Goal: Transaction & Acquisition: Book appointment/travel/reservation

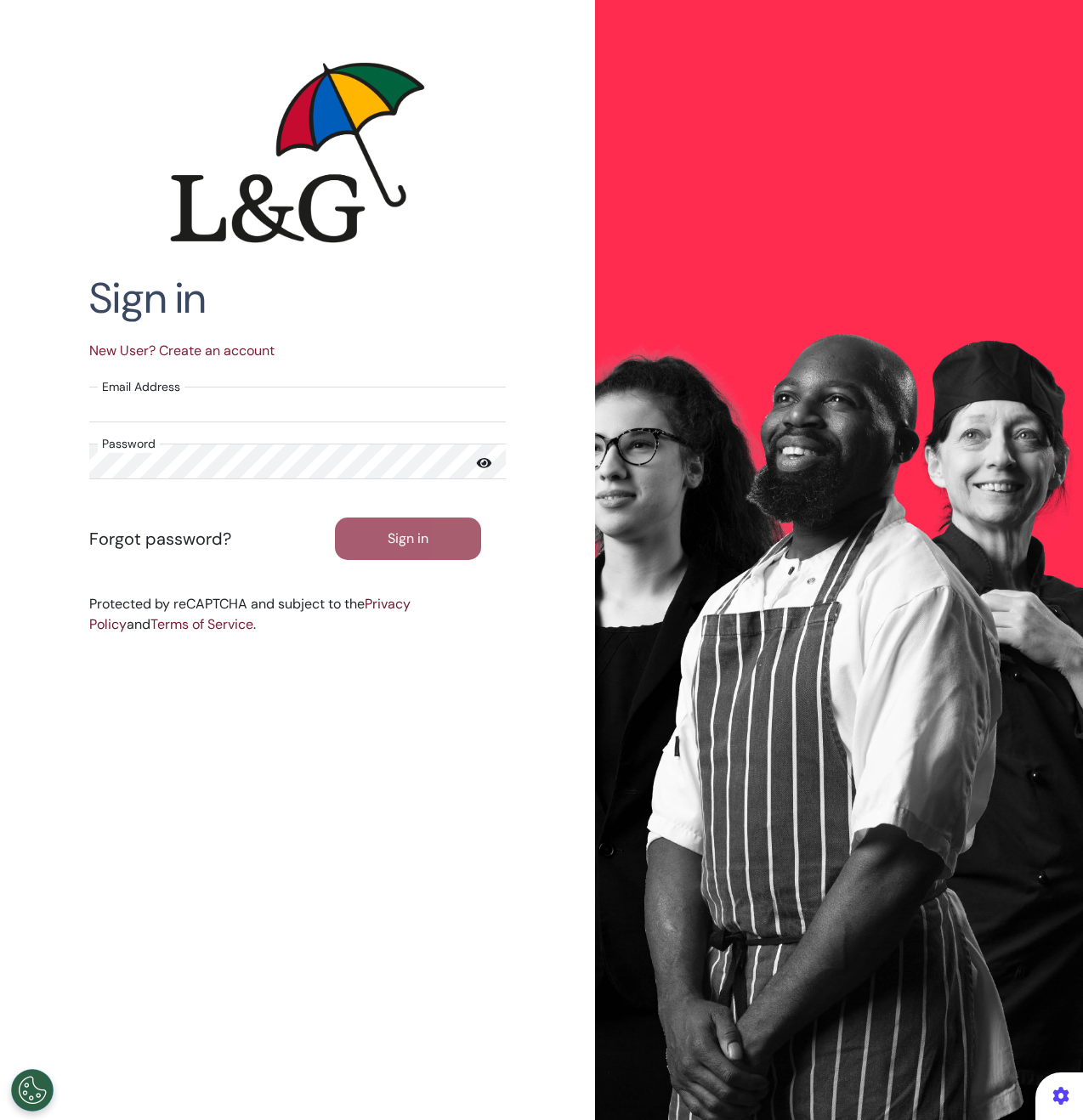
select select "**"
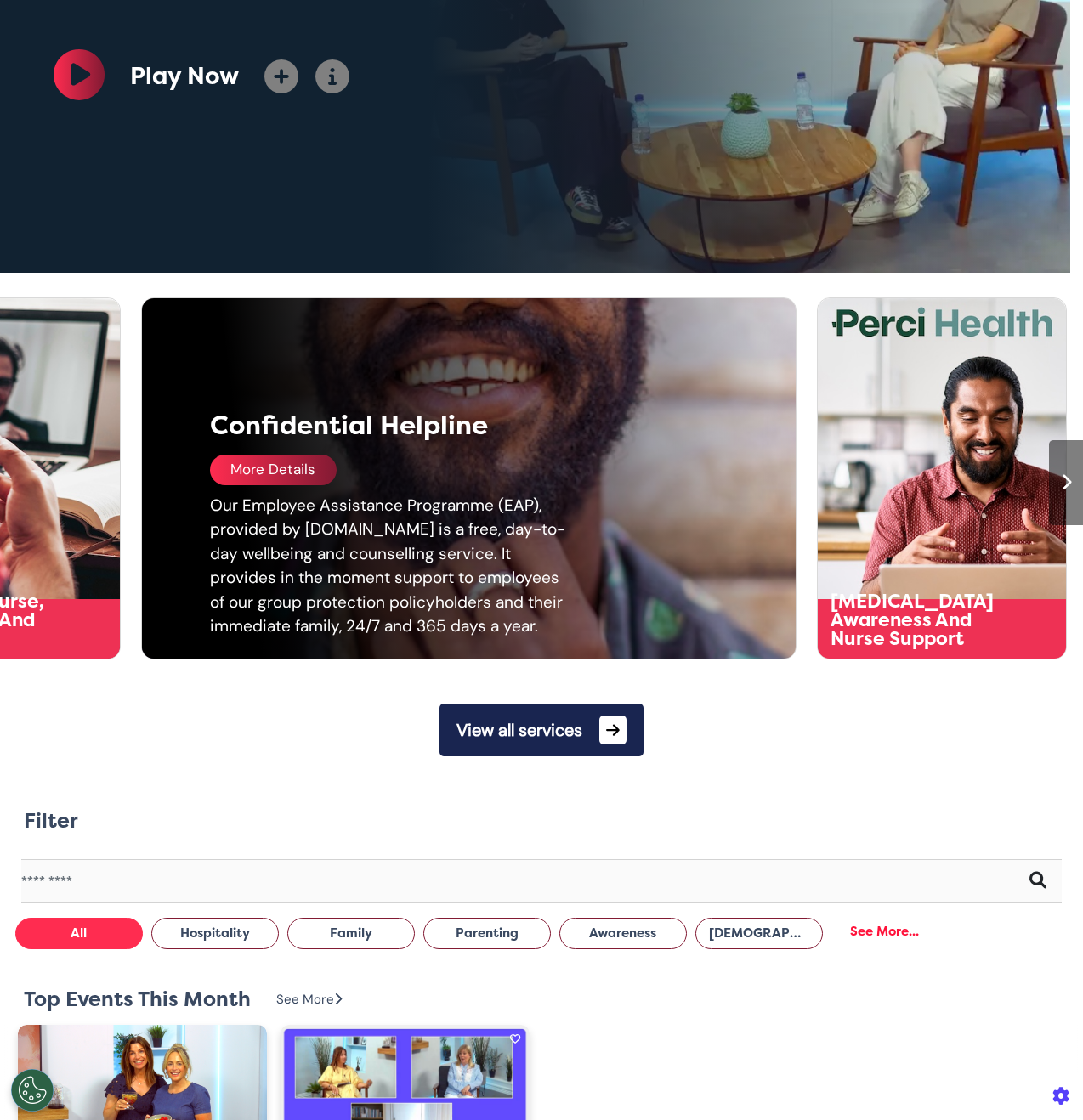
scroll to position [612, 0]
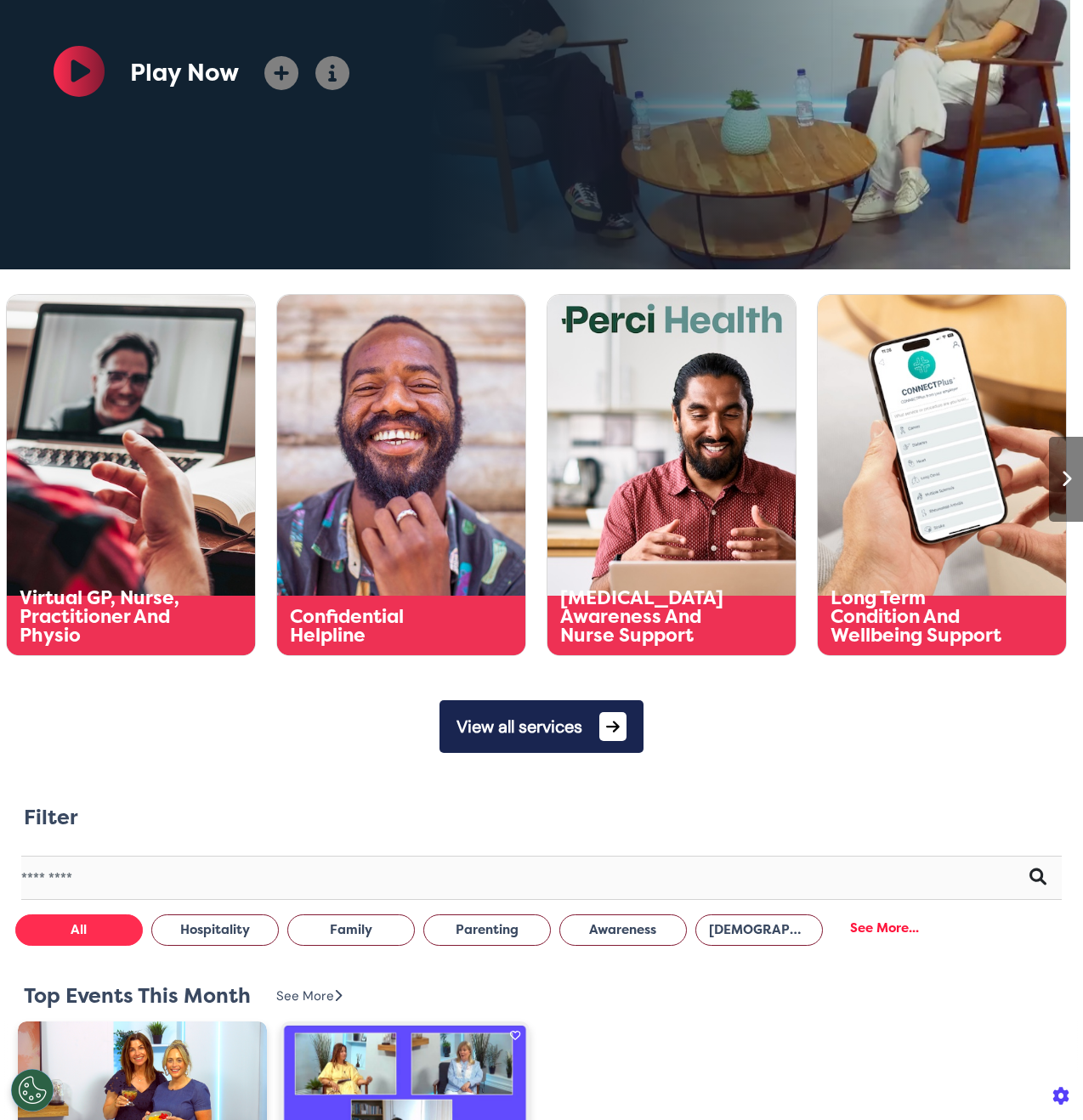
click at [539, 736] on button "View all services" at bounding box center [542, 727] width 204 height 53
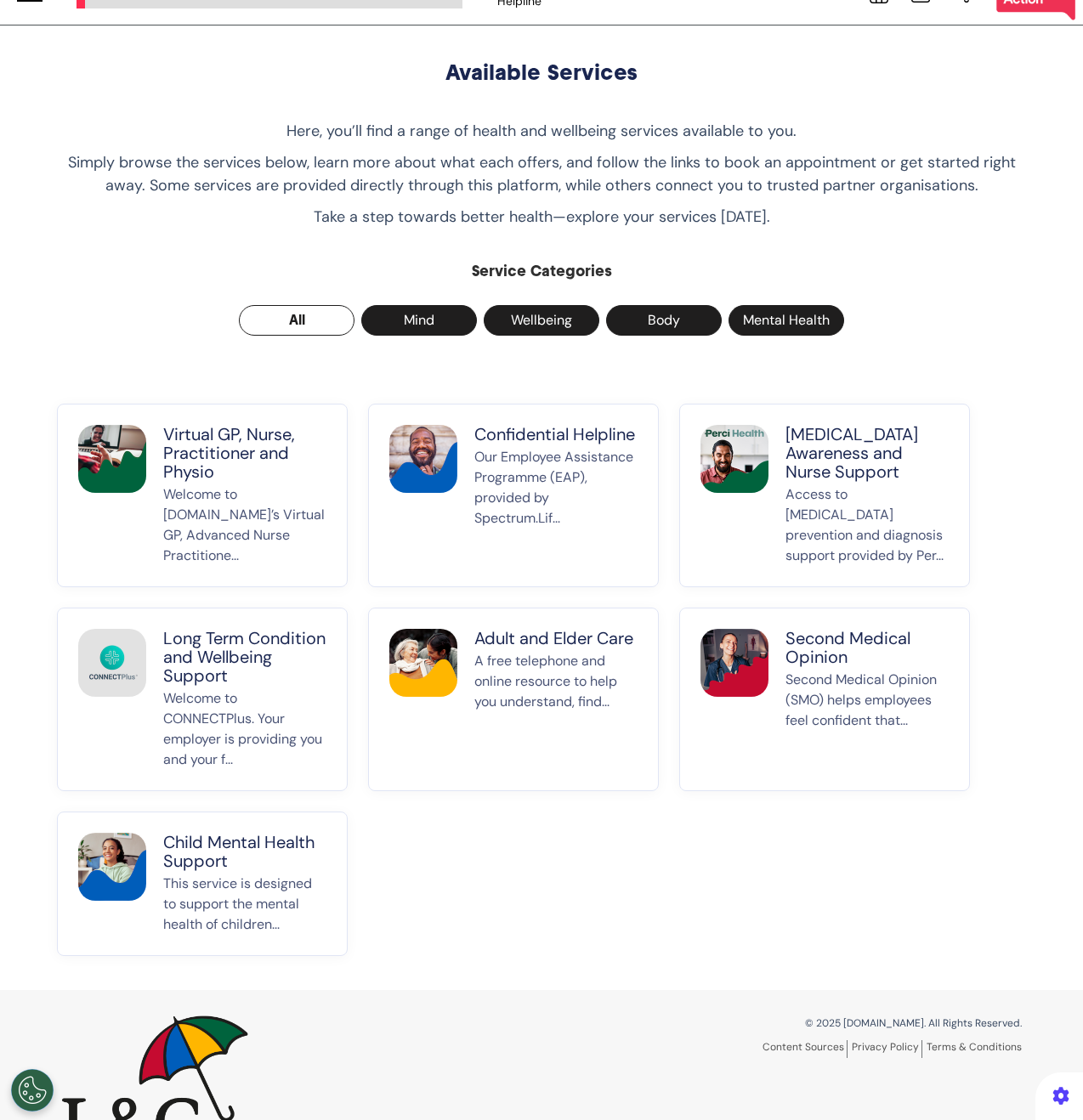
scroll to position [63, 0]
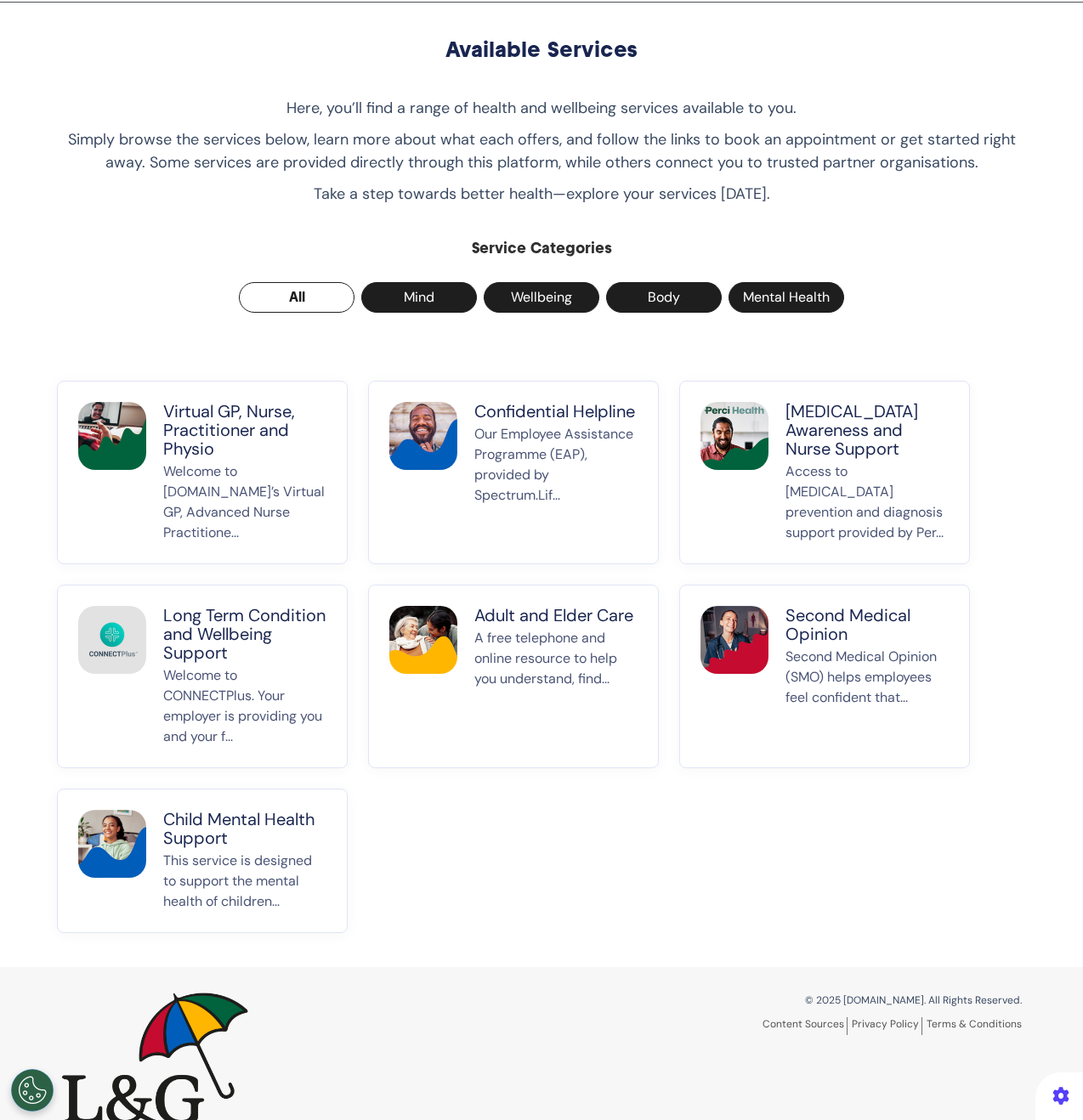
click at [237, 466] on p "Welcome to [DOMAIN_NAME]’s Virtual GP, Advanced Nurse Practitione..." at bounding box center [245, 502] width 164 height 82
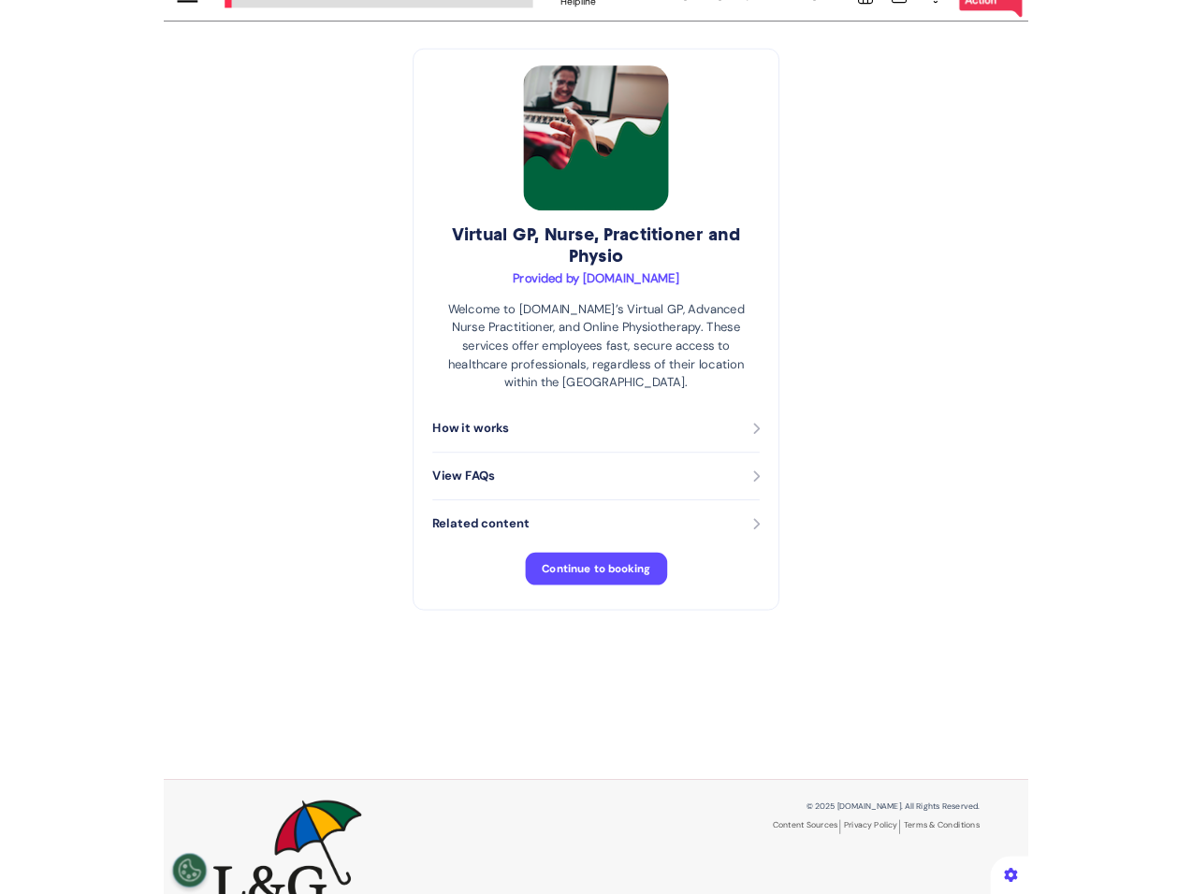
scroll to position [87, 0]
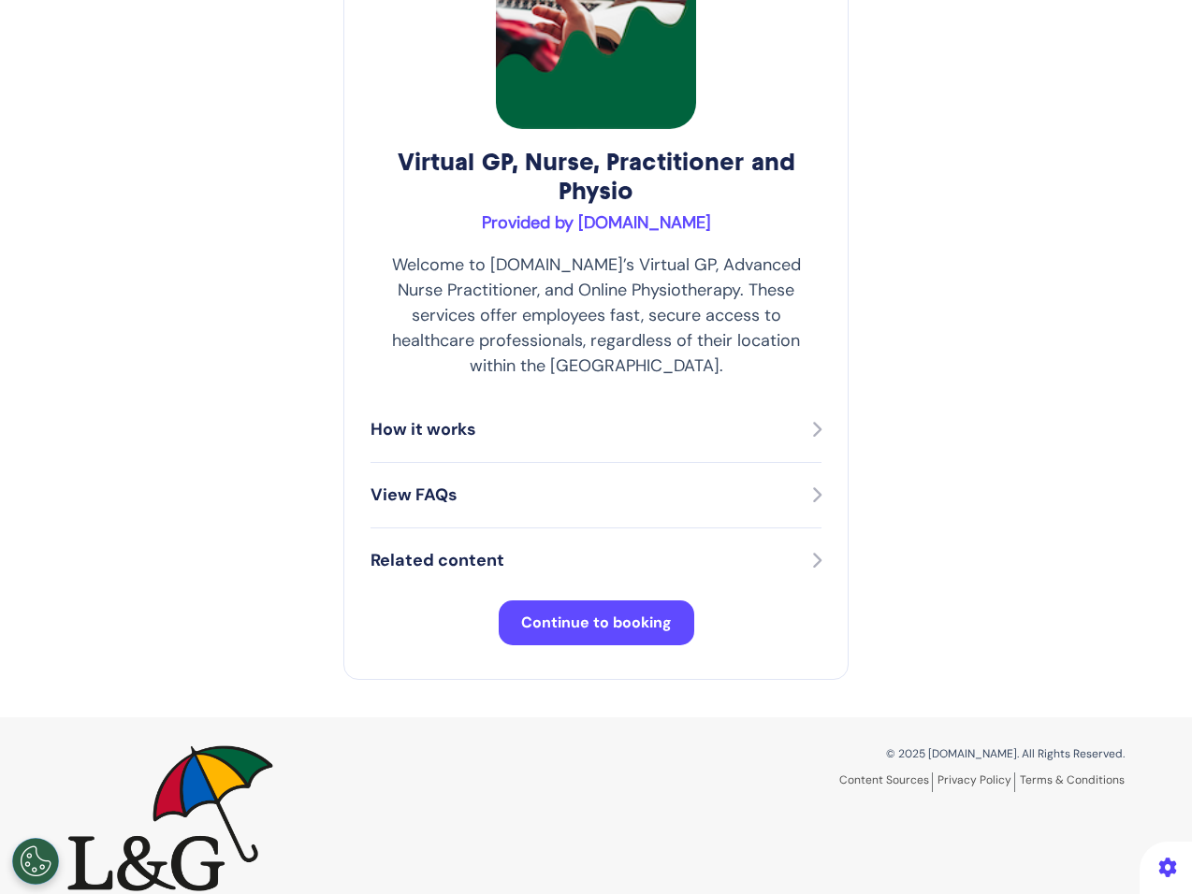
click at [571, 613] on span "Continue to booking" at bounding box center [596, 623] width 151 height 20
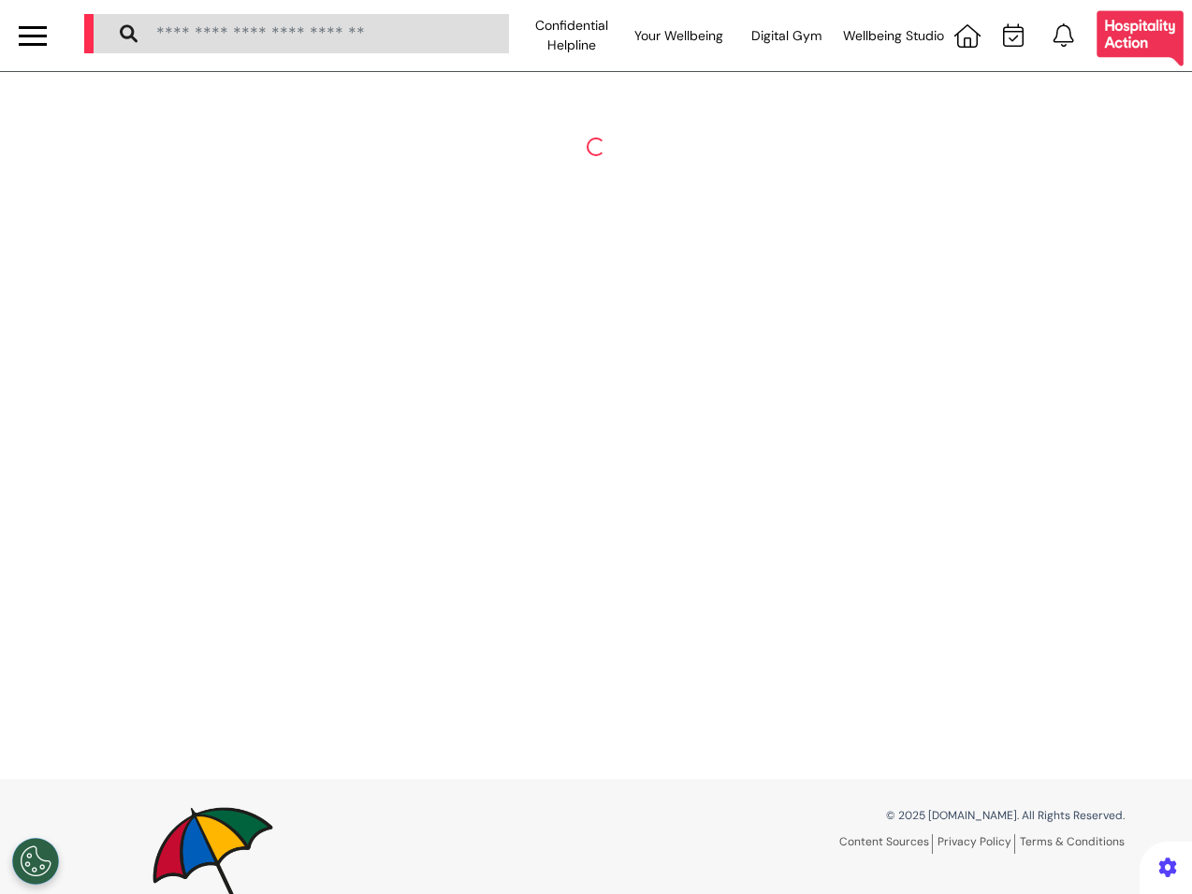
select select "**"
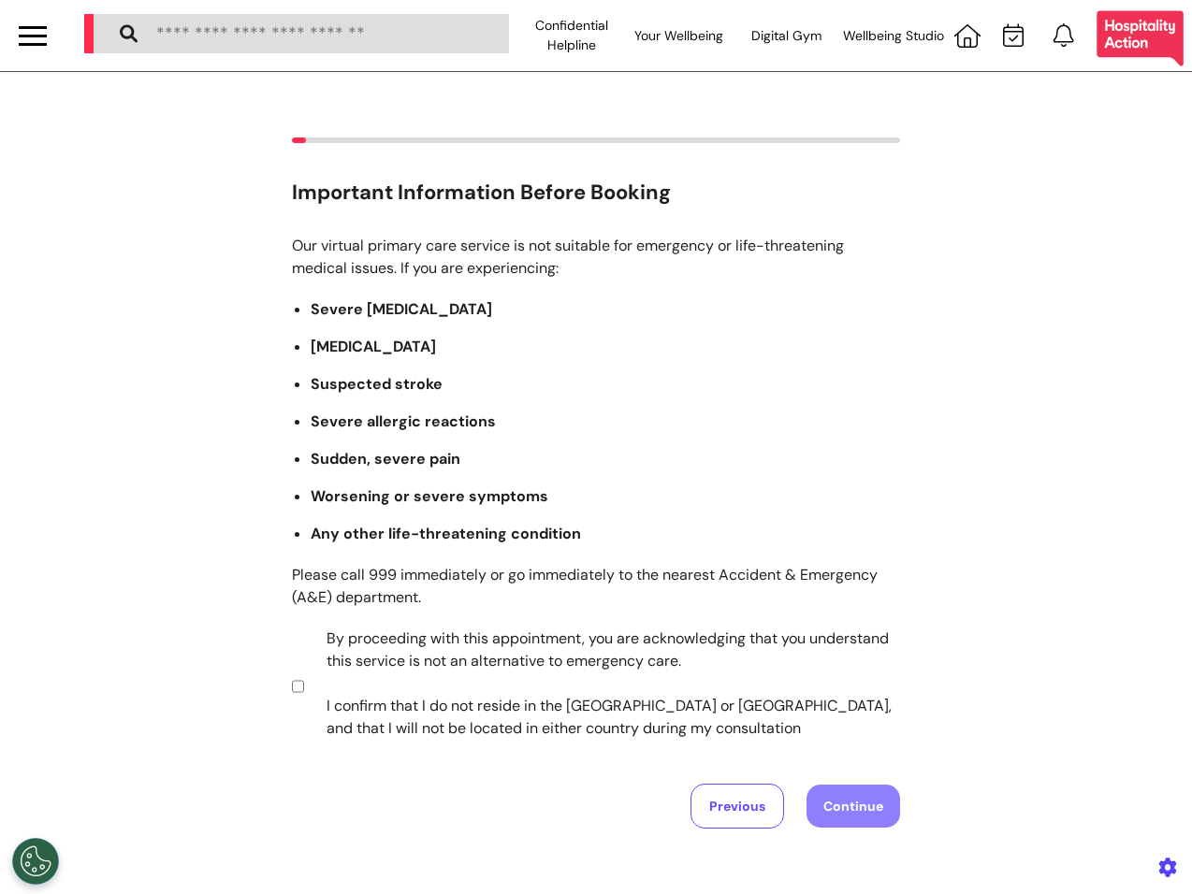
click at [447, 659] on label "By proceeding with this appointment, you are acknowledging that you understand …" at bounding box center [601, 684] width 586 height 112
click at [843, 804] on button "Continue" at bounding box center [853, 806] width 94 height 43
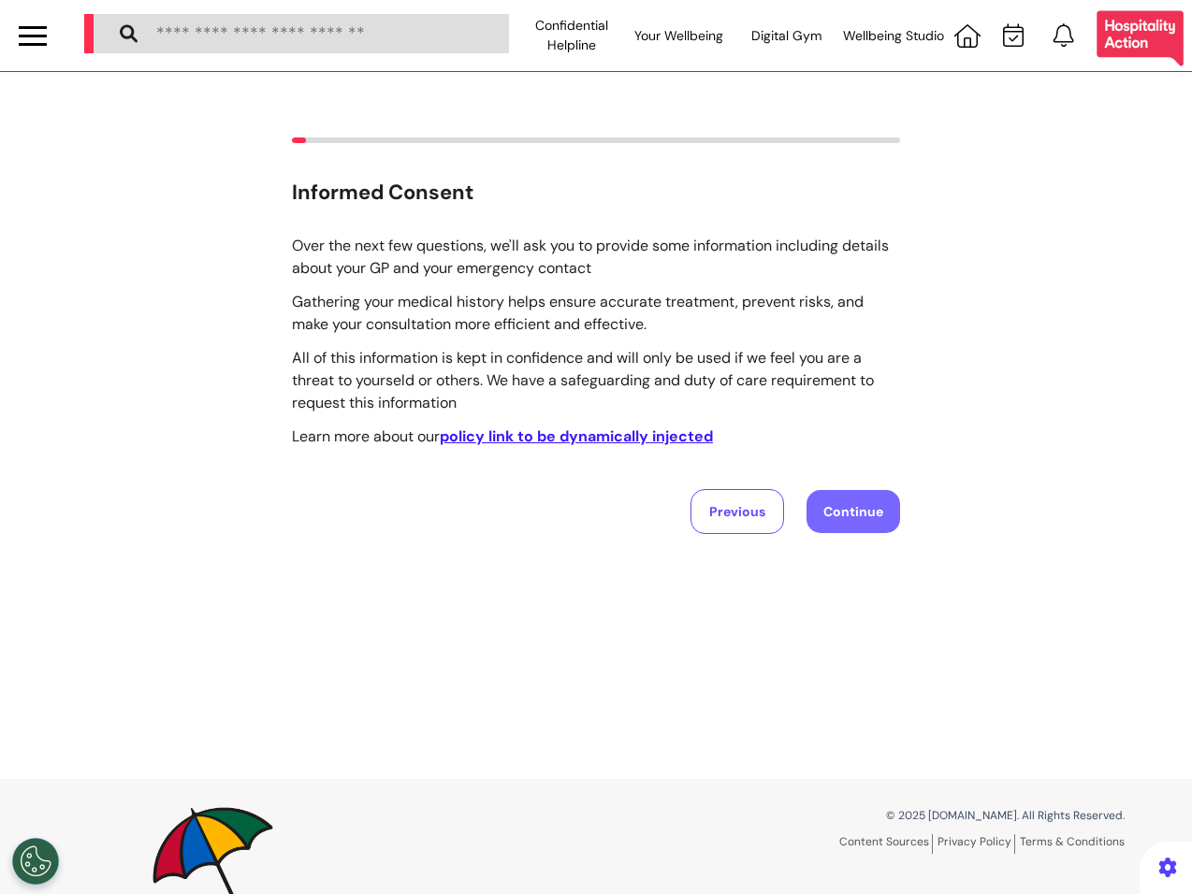
click at [839, 518] on button "Continue" at bounding box center [853, 511] width 94 height 43
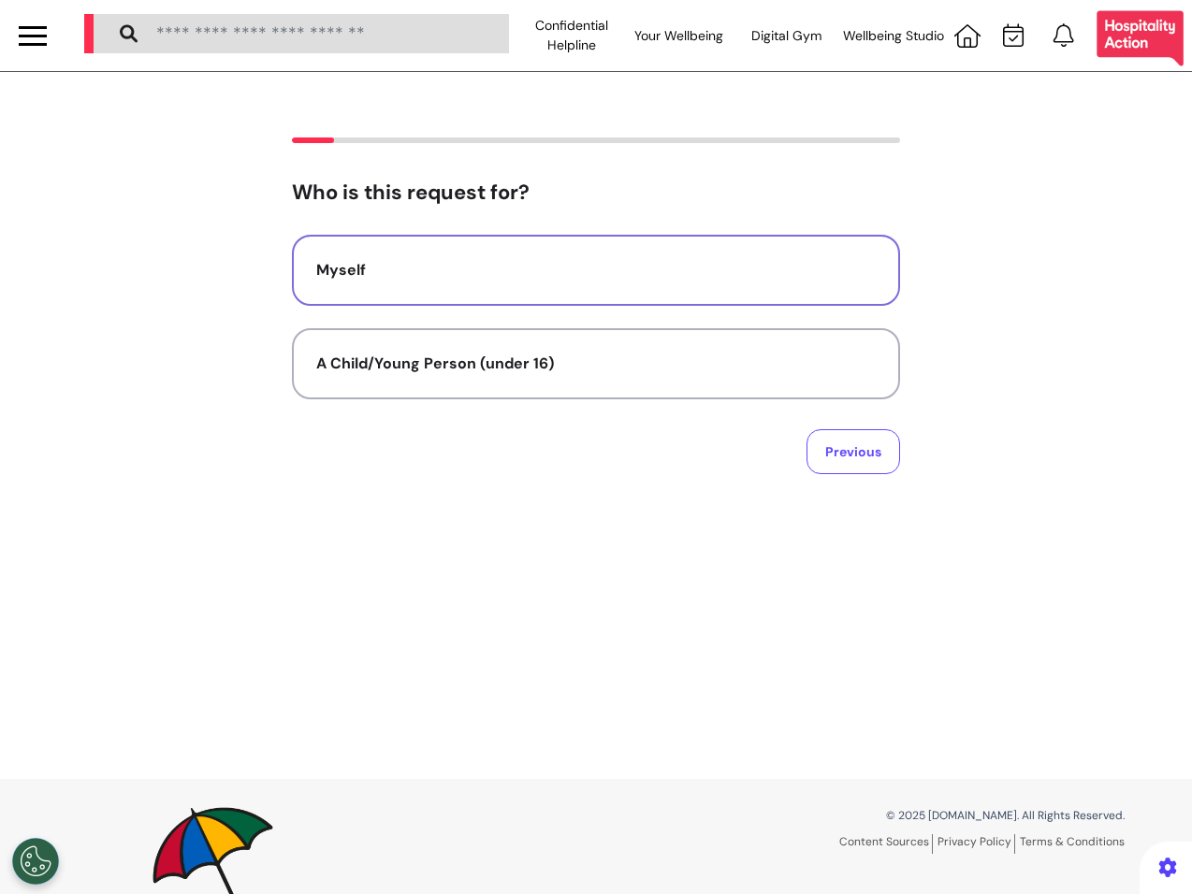
click at [587, 264] on div "Myself" at bounding box center [595, 270] width 559 height 22
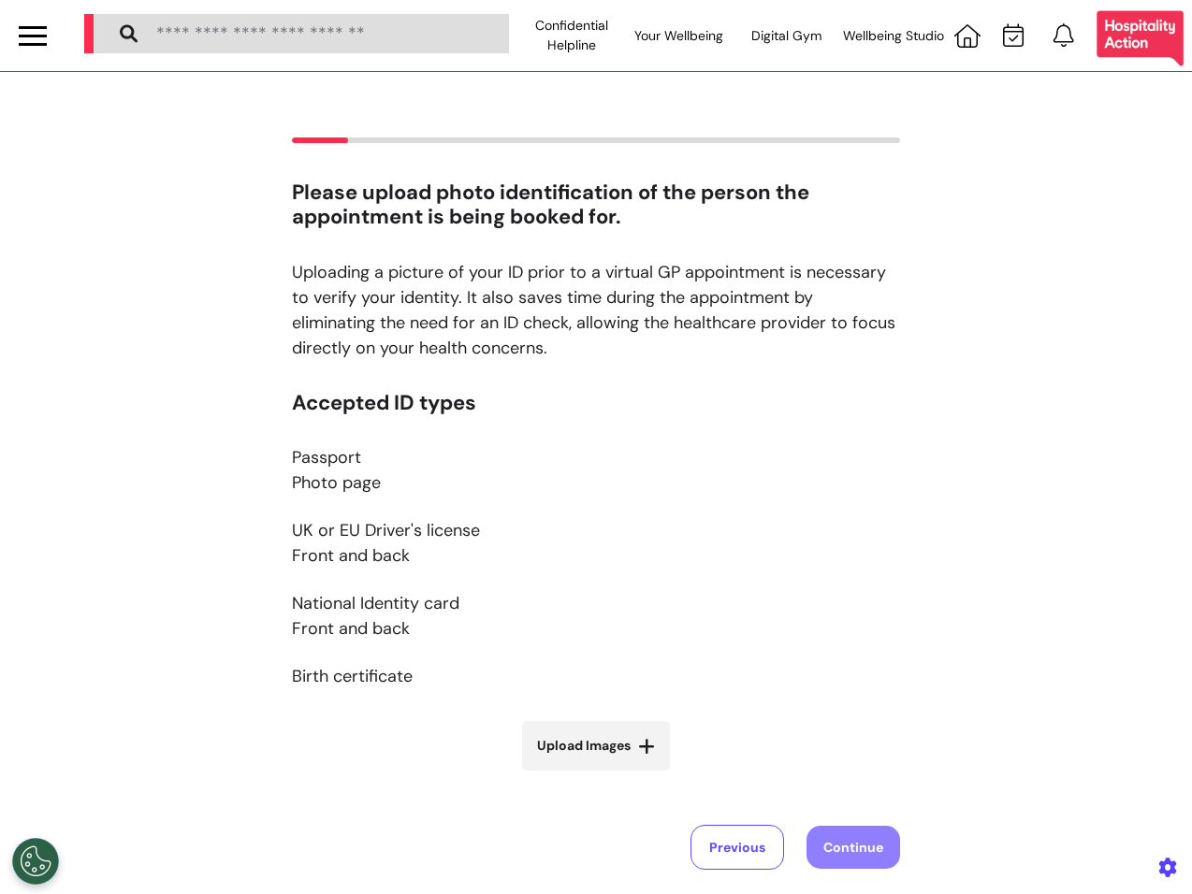
click at [610, 752] on span "Upload Images" at bounding box center [584, 746] width 94 height 20
click at [610, 775] on input "Upload Images" at bounding box center [596, 785] width 223 height 20
type input "**********"
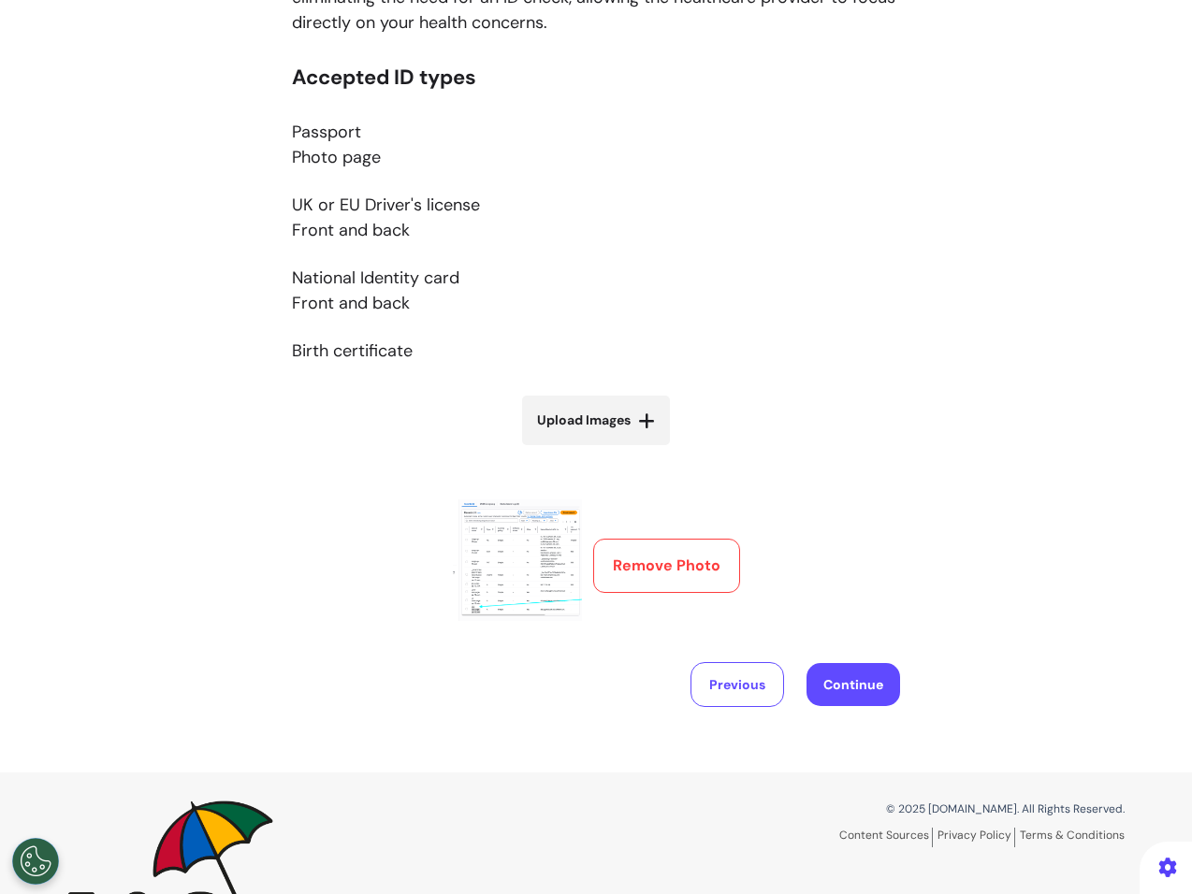
scroll to position [407, 0]
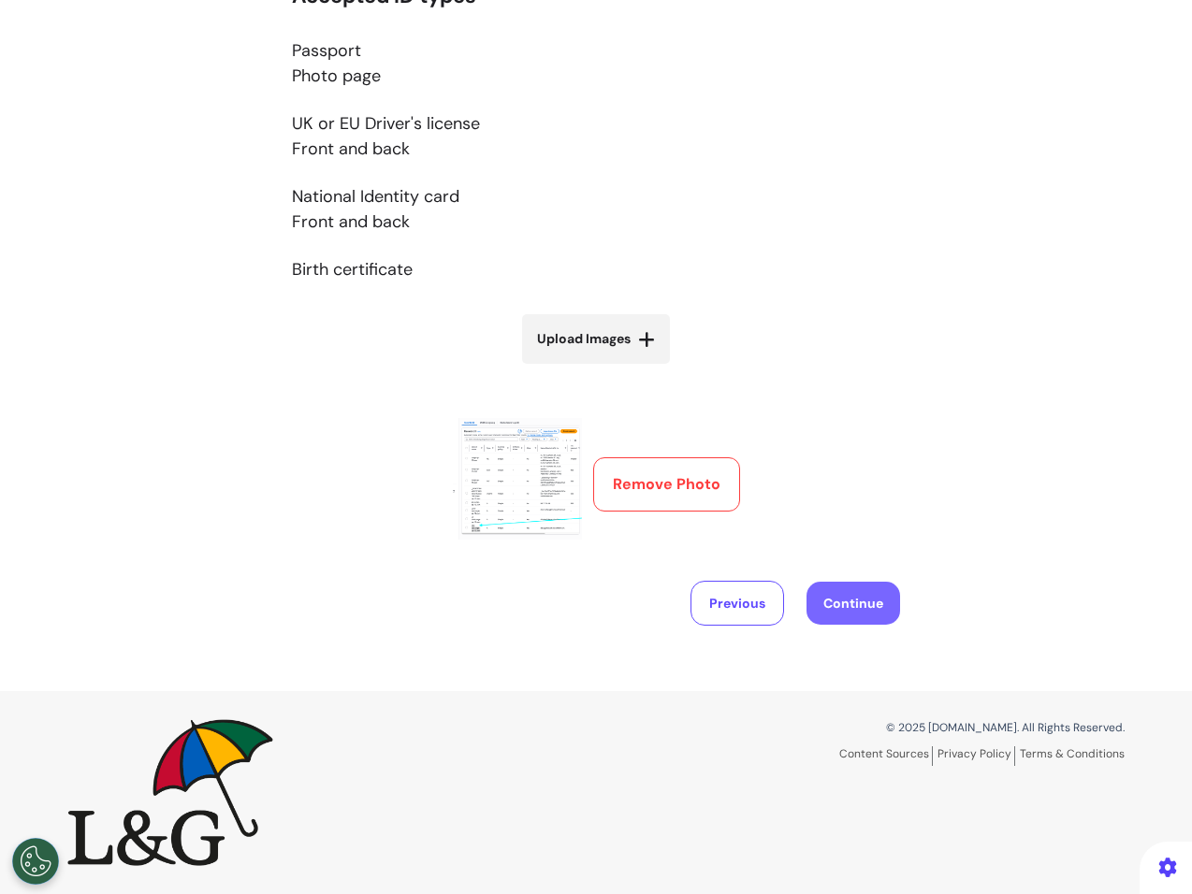
click at [816, 601] on button "Continue" at bounding box center [853, 603] width 94 height 43
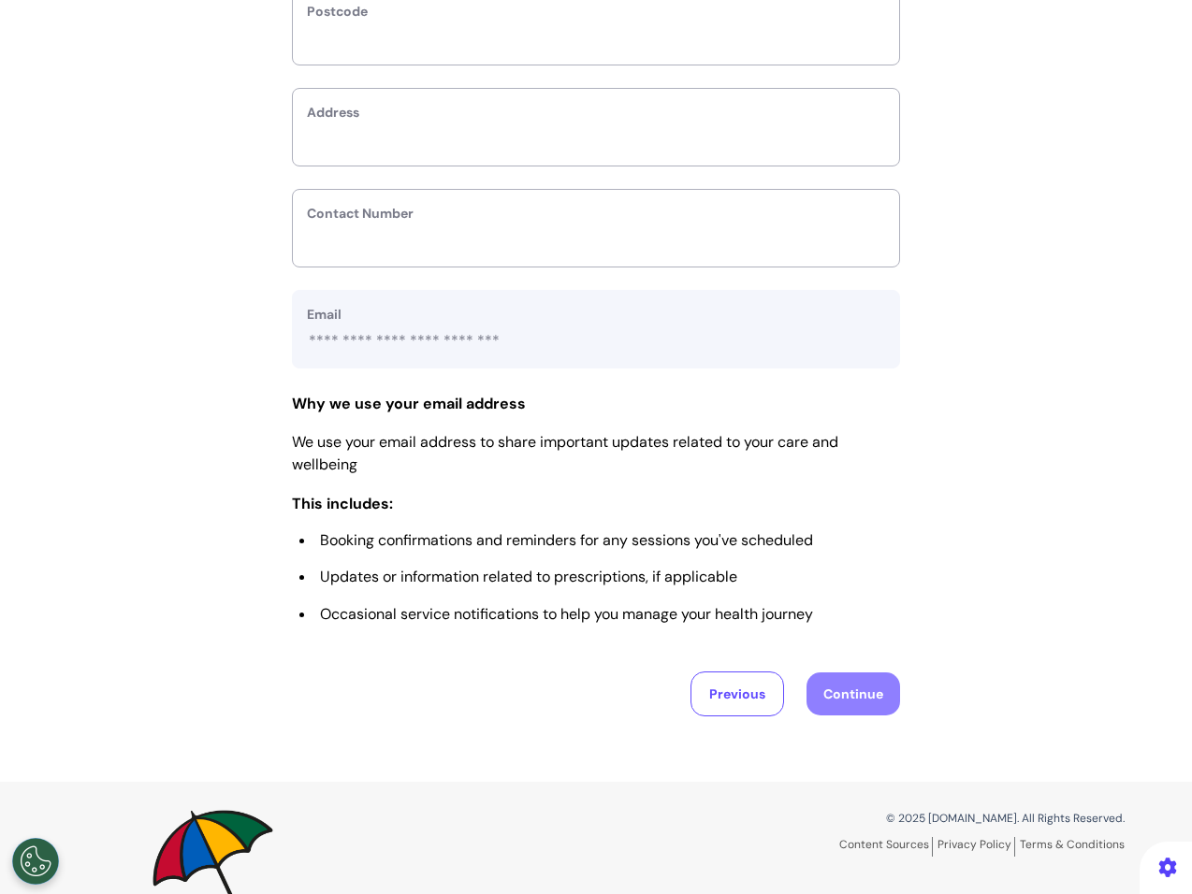
scroll to position [764, 0]
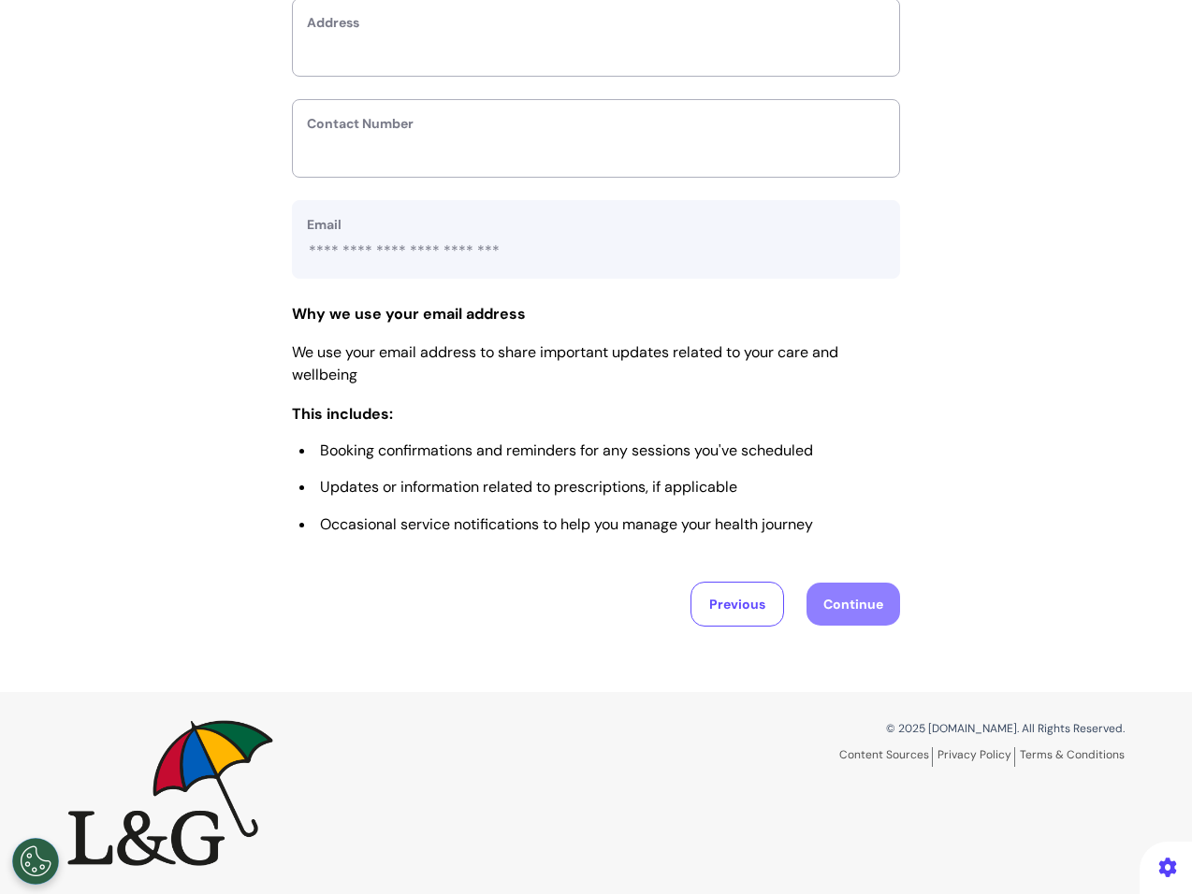
drag, startPoint x: 973, startPoint y: 149, endPoint x: 948, endPoint y: 121, distance: 37.1
click at [973, 149] on div "**********" at bounding box center [596, 3] width 1192 height 1248
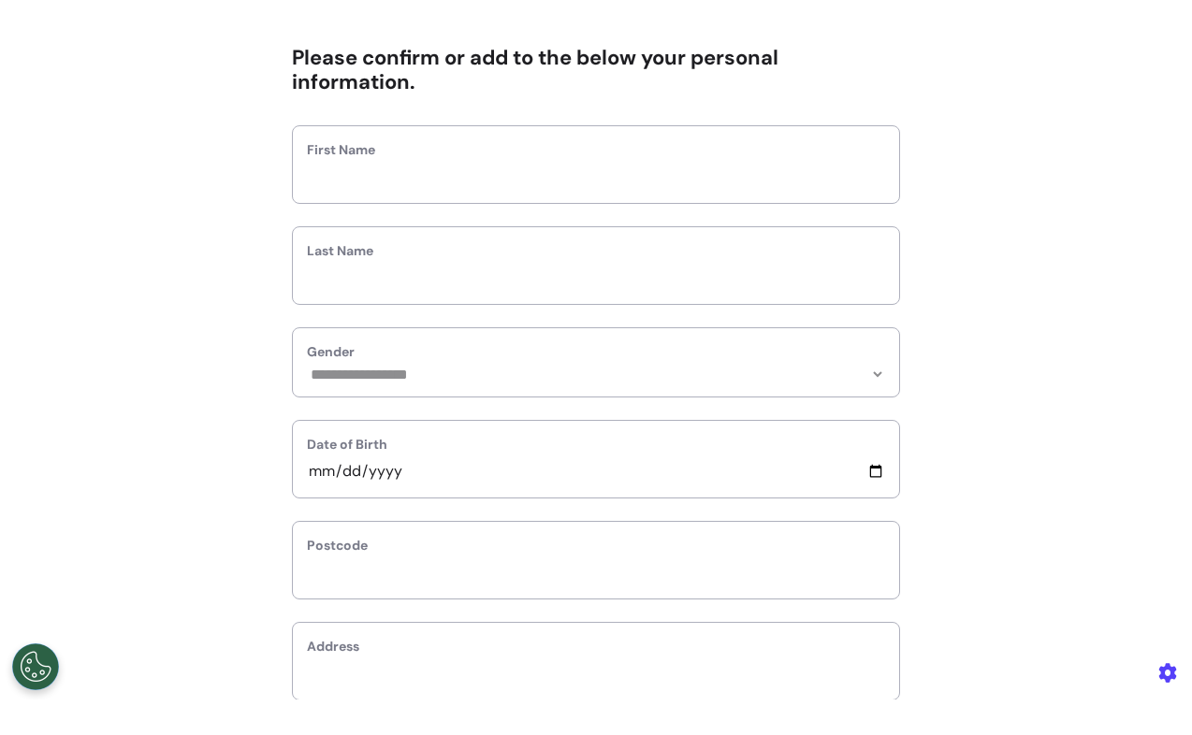
scroll to position [0, 0]
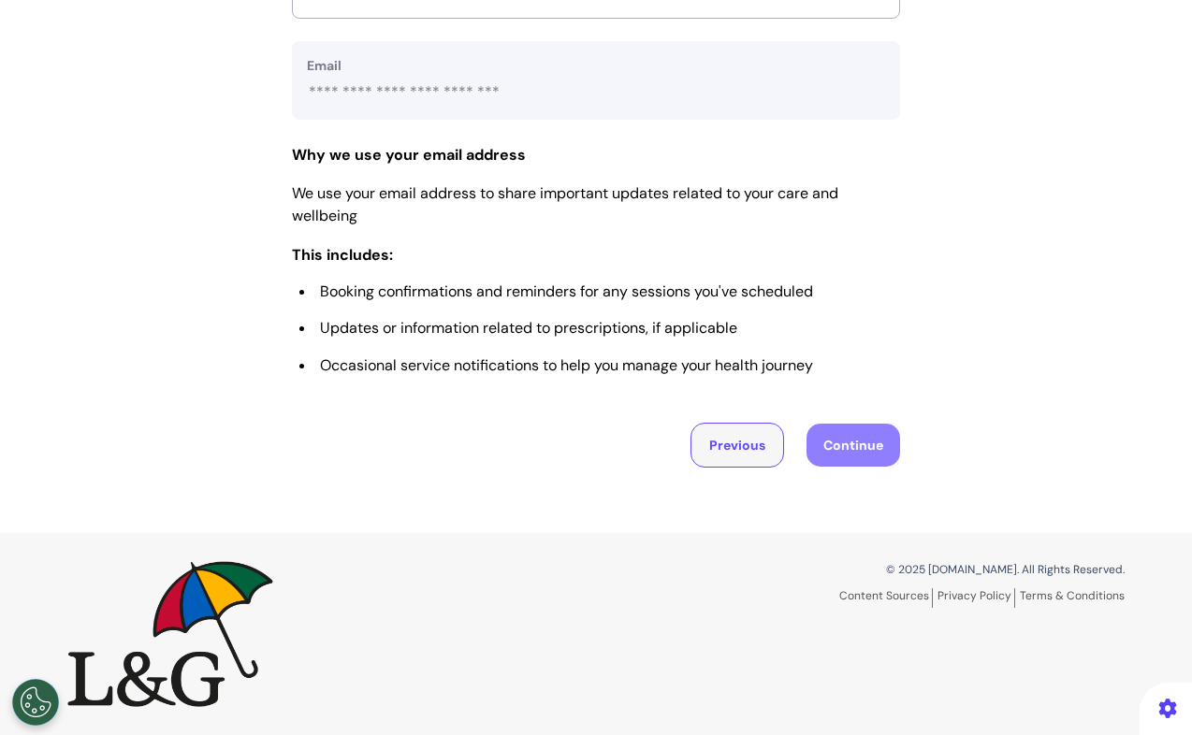
click at [728, 442] on button "Previous" at bounding box center [737, 445] width 94 height 45
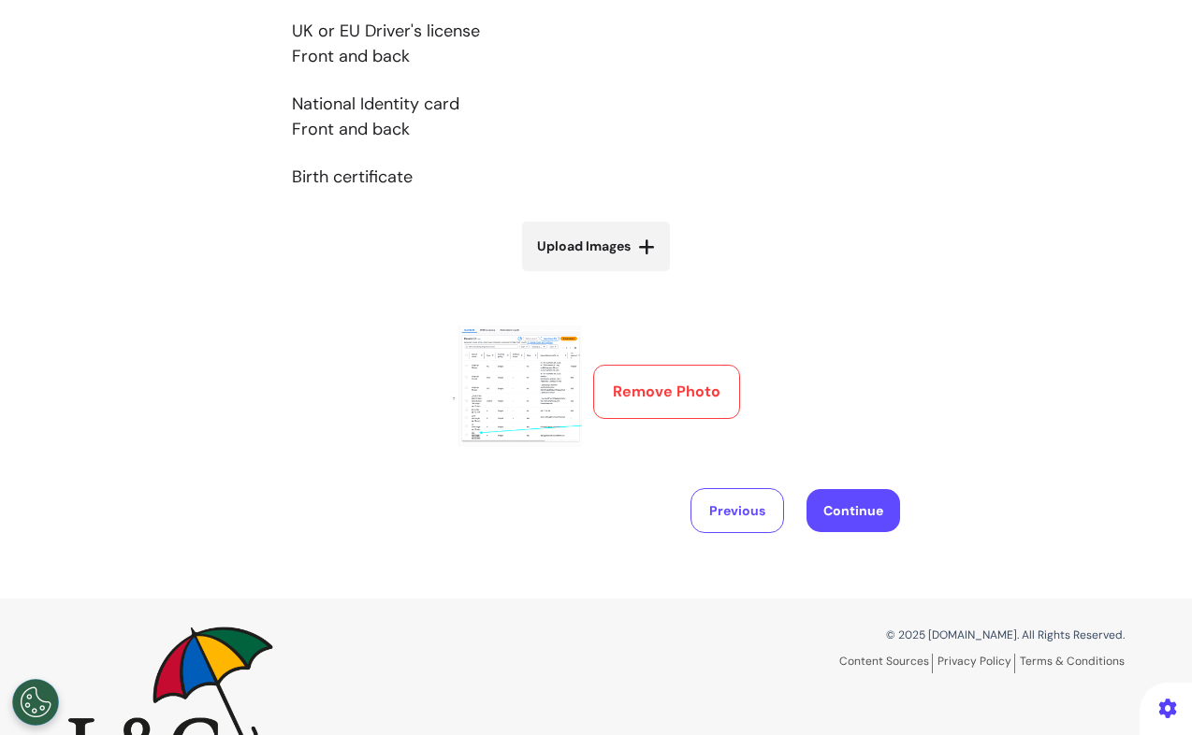
scroll to position [369, 0]
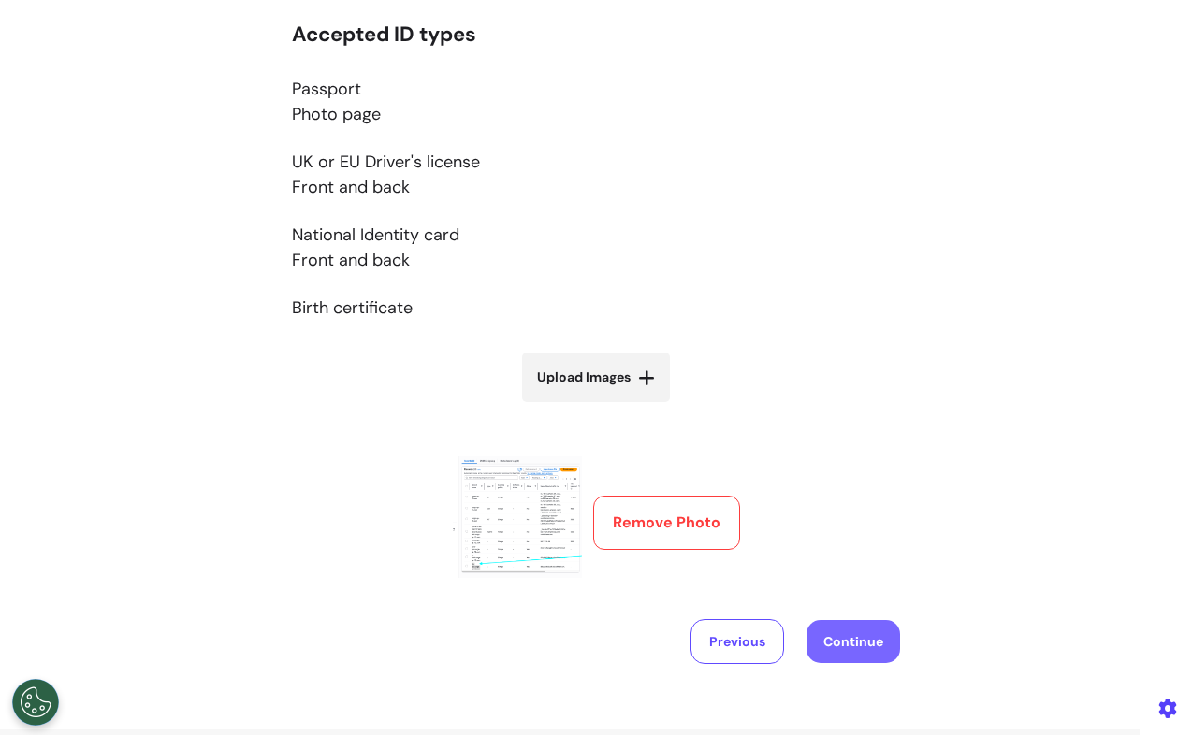
click at [838, 636] on button "Continue" at bounding box center [853, 641] width 94 height 43
click at [859, 643] on button "Continue" at bounding box center [853, 641] width 94 height 43
drag, startPoint x: 369, startPoint y: 614, endPoint x: 365, endPoint y: 598, distance: 16.3
click at [368, 613] on div "Accepted ID types Passport Photo page UK or EU Driver's license Front and back …" at bounding box center [596, 343] width 608 height 643
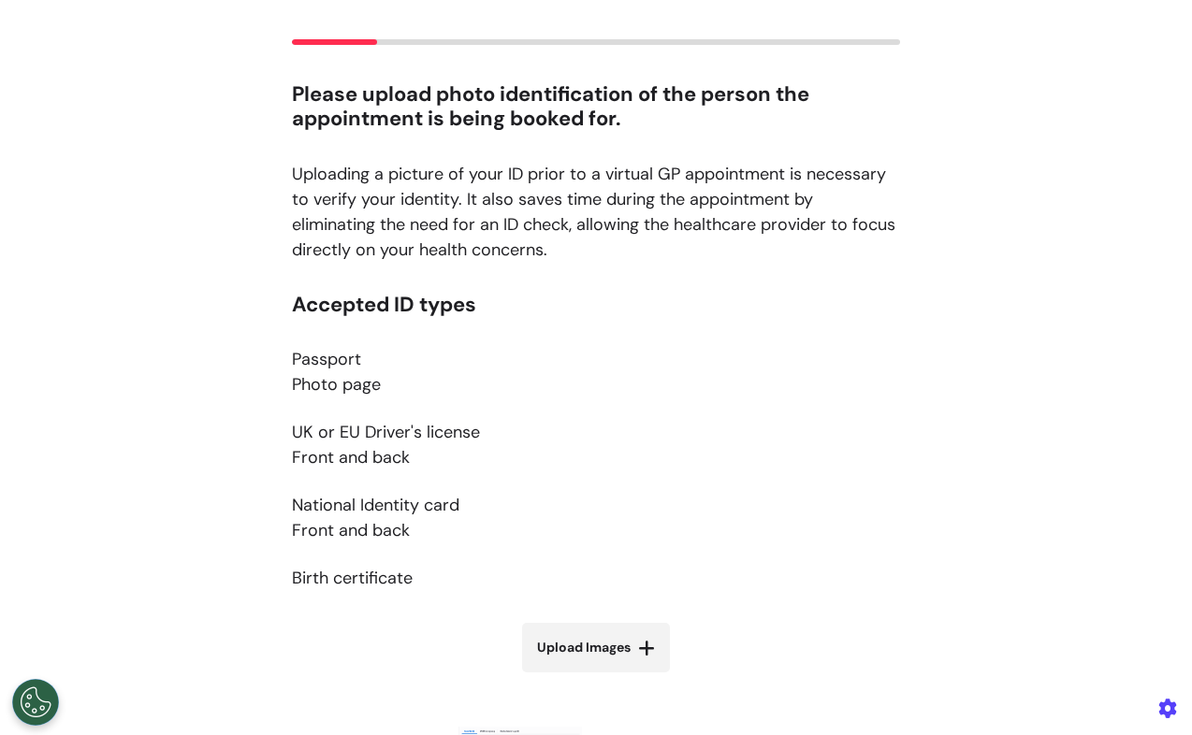
scroll to position [566, 0]
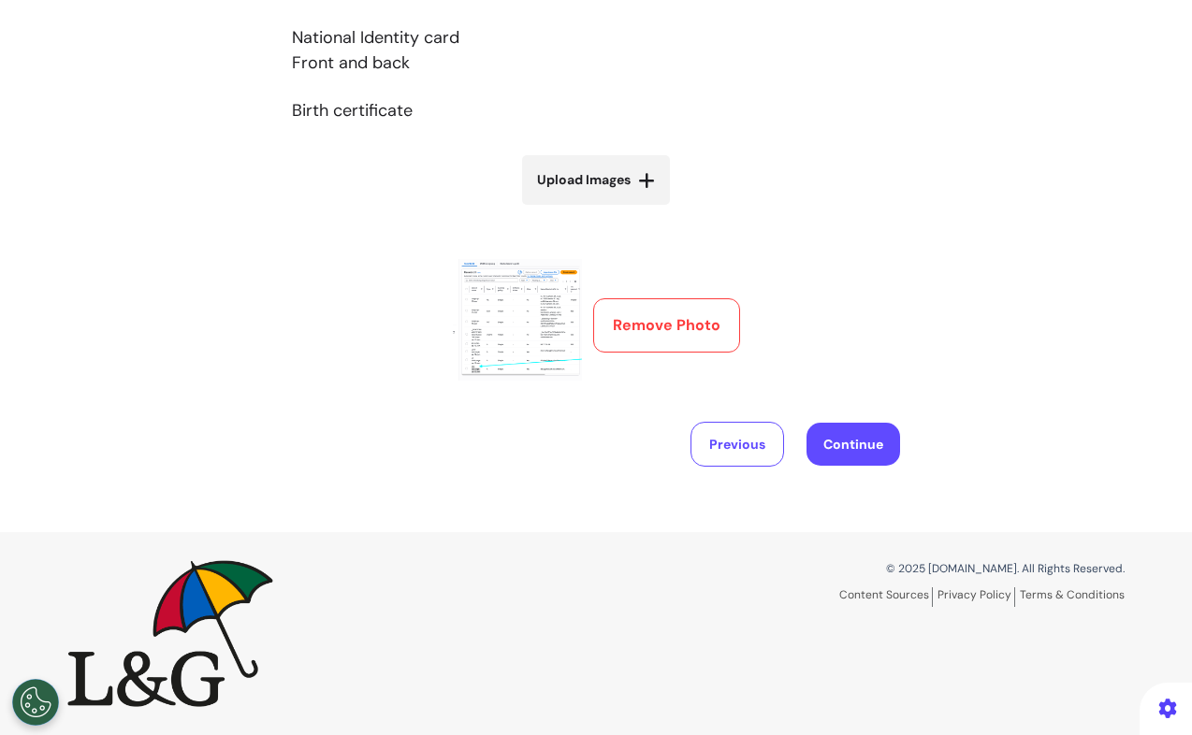
click at [660, 332] on button "Remove Photo" at bounding box center [666, 325] width 147 height 54
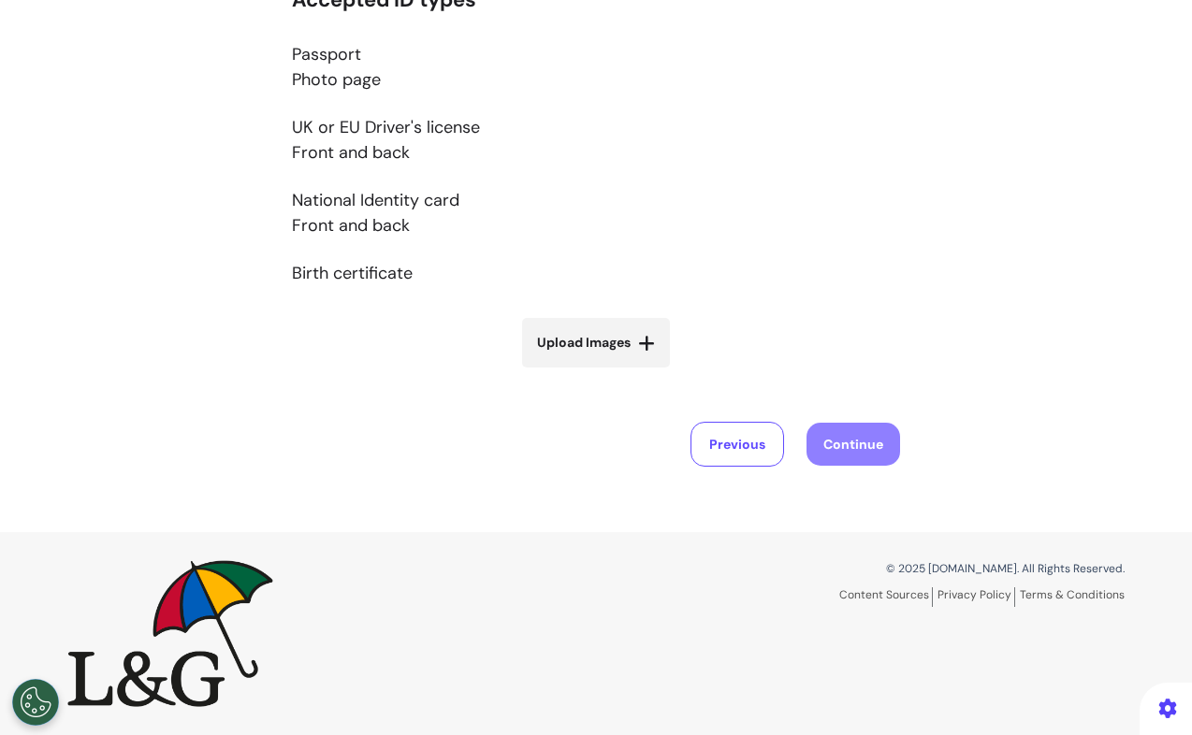
click at [618, 335] on span "Upload Images" at bounding box center [584, 343] width 94 height 20
click at [618, 372] on input "Upload Images" at bounding box center [596, 382] width 223 height 20
type input "**********"
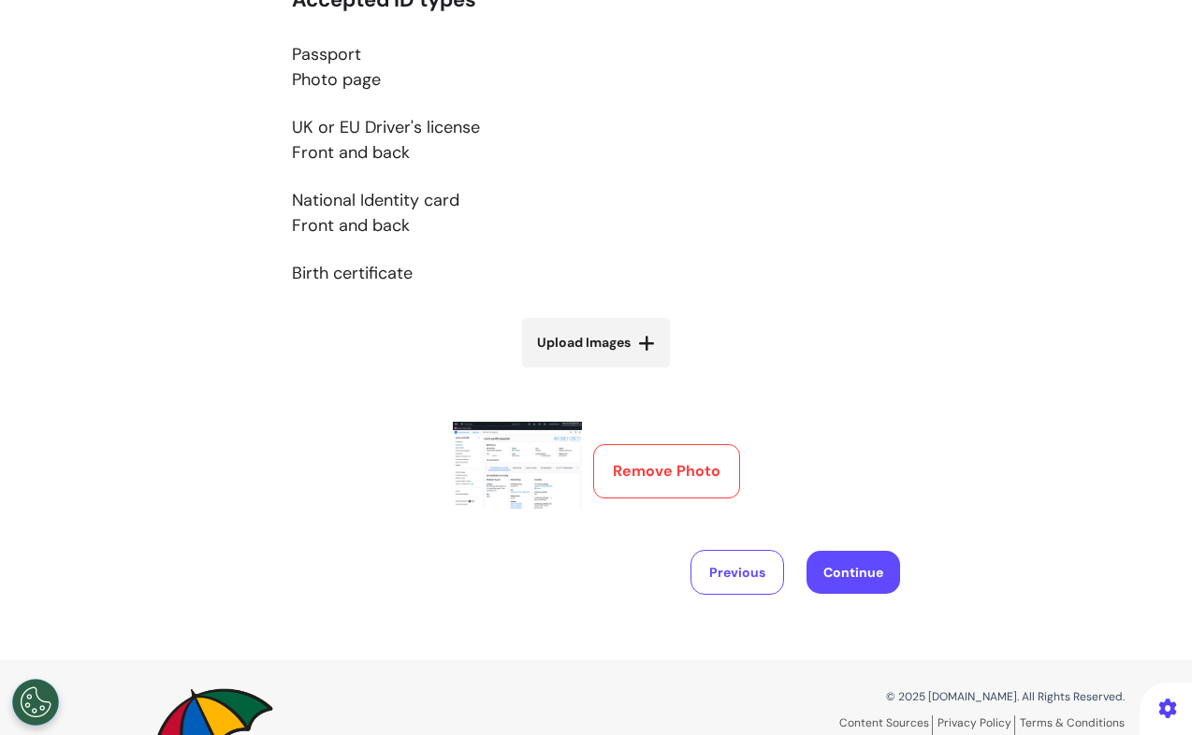
scroll to position [530, 0]
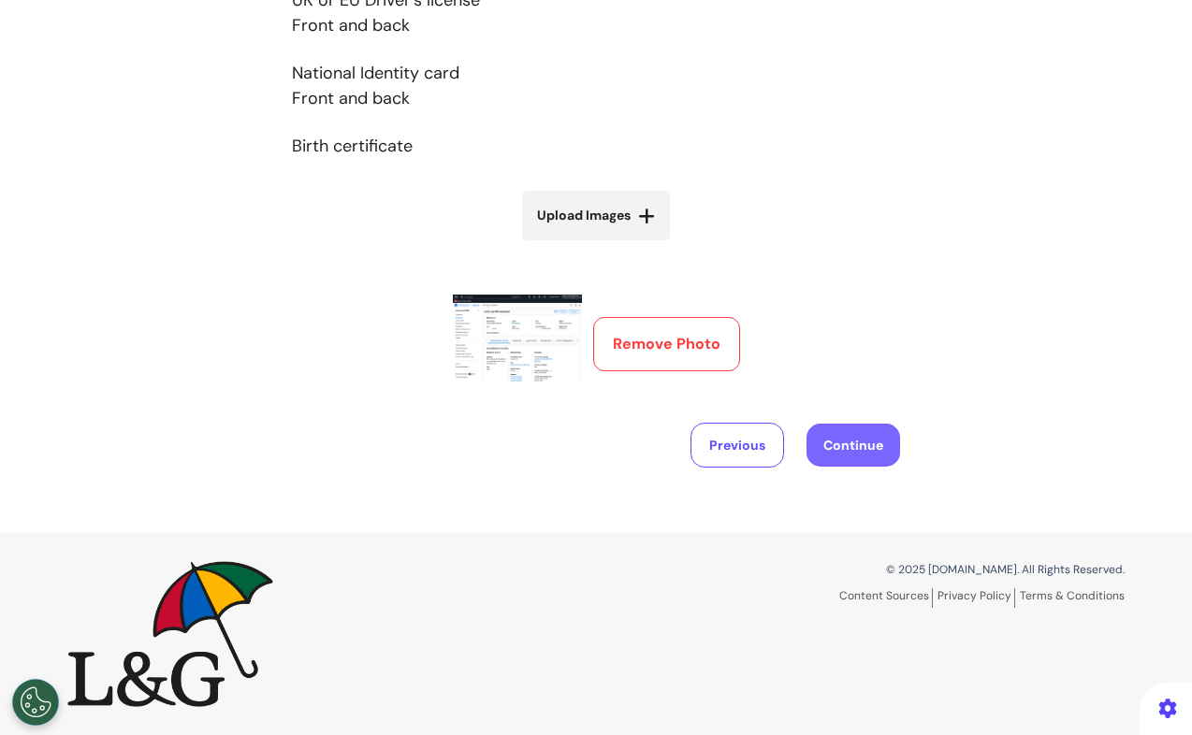
click at [852, 445] on button "Continue" at bounding box center [853, 445] width 94 height 43
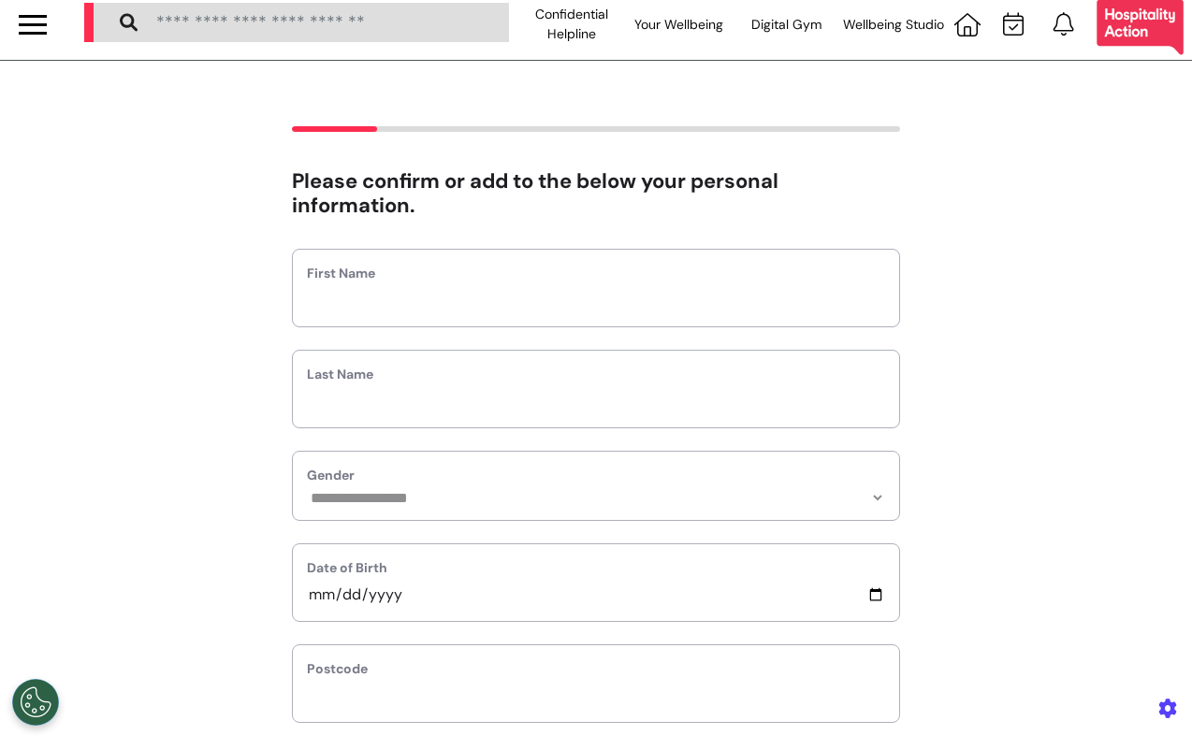
scroll to position [0, 0]
